Goal: Information Seeking & Learning: Learn about a topic

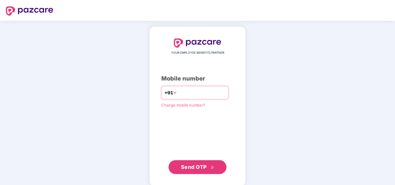
click at [209, 90] on input "number" at bounding box center [201, 92] width 47 height 9
type input "**********"
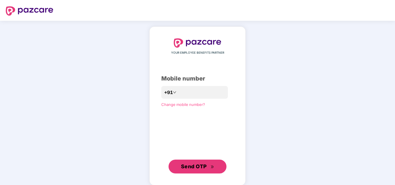
click at [200, 171] on span "Send OTP" at bounding box center [197, 167] width 33 height 8
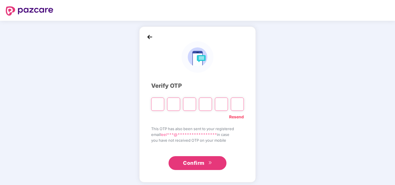
type input "*"
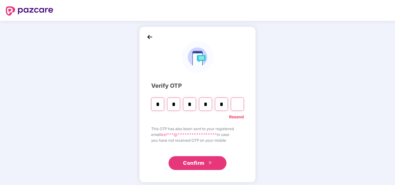
type input "*"
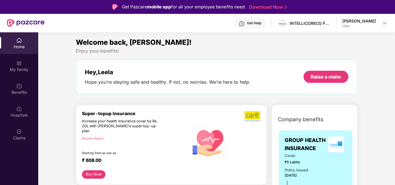
click at [19, 109] on img at bounding box center [19, 109] width 6 height 6
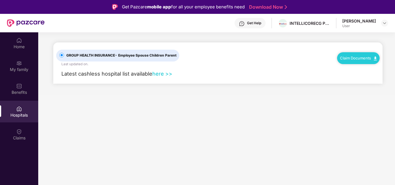
click at [163, 73] on link "here >>" at bounding box center [162, 74] width 20 height 6
click at [21, 113] on div "Hospitals" at bounding box center [19, 116] width 38 height 6
click at [20, 89] on div "Benefits" at bounding box center [19, 89] width 38 height 22
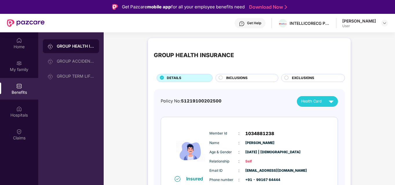
click at [69, 58] on div "GROUP ACCIDENTAL INSURANCE" at bounding box center [71, 61] width 56 height 14
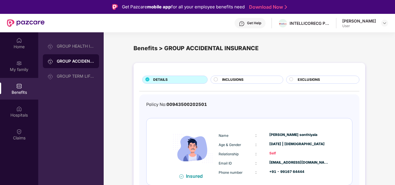
click at [67, 69] on div "GROUP TERM LIFE INSURANCE25" at bounding box center [71, 76] width 56 height 14
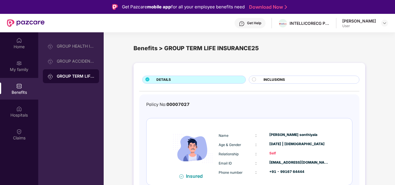
click at [270, 78] on span "INCLUSIONS" at bounding box center [273, 79] width 21 height 5
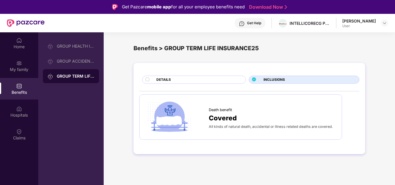
click at [182, 78] on div "DETAILS" at bounding box center [197, 80] width 89 height 6
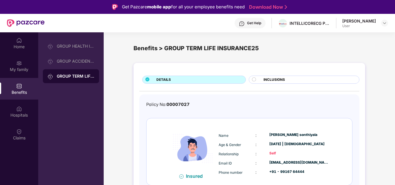
click at [29, 65] on div "My family" at bounding box center [19, 66] width 38 height 22
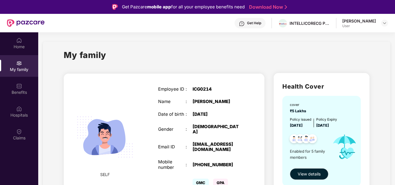
click at [19, 109] on img at bounding box center [19, 109] width 6 height 6
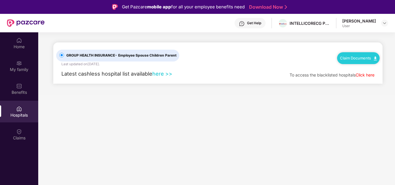
click at [14, 46] on div "Home" at bounding box center [19, 47] width 38 height 6
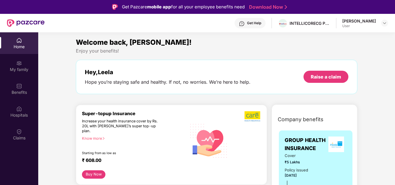
click at [19, 69] on div "My family" at bounding box center [19, 70] width 38 height 6
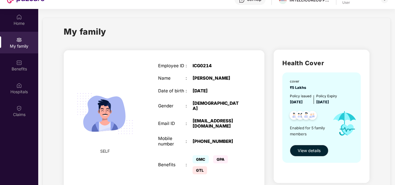
scroll to position [32, 0]
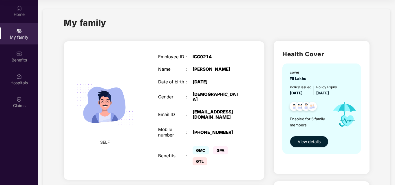
click at [306, 142] on span "View details" at bounding box center [308, 142] width 23 height 6
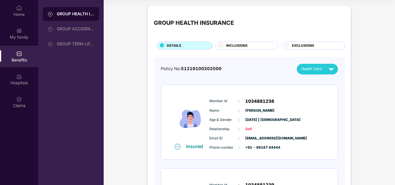
click at [23, 79] on div "Hospitals" at bounding box center [19, 80] width 38 height 22
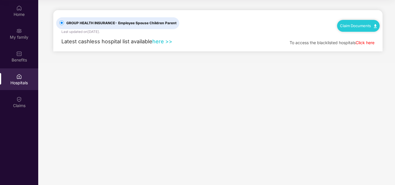
click at [21, 99] on img at bounding box center [19, 100] width 6 height 6
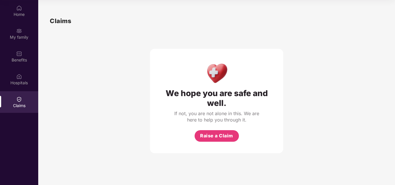
click at [21, 13] on div "Home" at bounding box center [19, 15] width 38 height 6
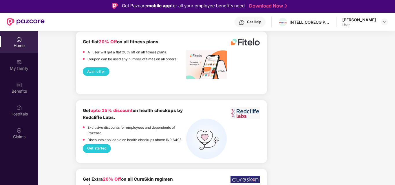
scroll to position [0, 0]
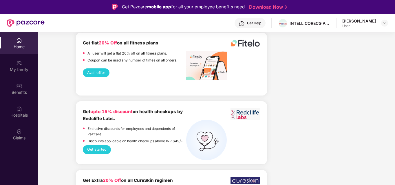
click at [15, 64] on div "My family" at bounding box center [19, 66] width 38 height 22
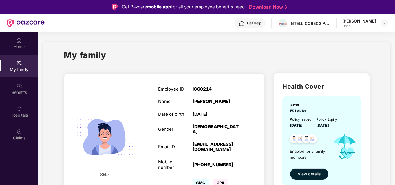
click at [323, 174] on button "View details" at bounding box center [309, 175] width 38 height 12
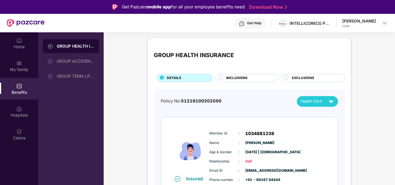
click at [256, 79] on div "INCLUSIONS" at bounding box center [249, 78] width 52 height 6
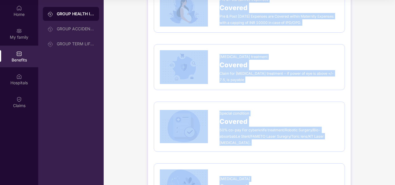
scroll to position [1070, 0]
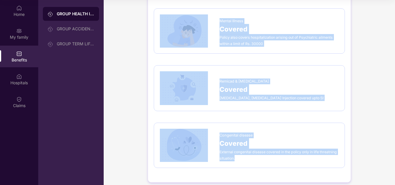
drag, startPoint x: 154, startPoint y: 22, endPoint x: 293, endPoint y: 159, distance: 195.5
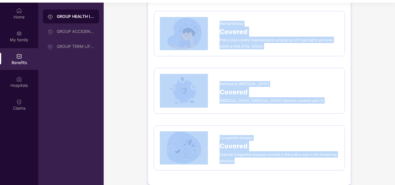
scroll to position [0, 0]
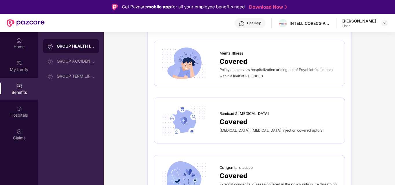
click at [342, 23] on div "[PERSON_NAME]" at bounding box center [359, 20] width 34 height 5
click at [381, 22] on div at bounding box center [384, 23] width 7 height 7
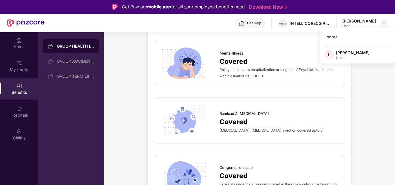
click at [333, 38] on div "Logout" at bounding box center [356, 36] width 75 height 11
